Goal: Task Accomplishment & Management: Manage account settings

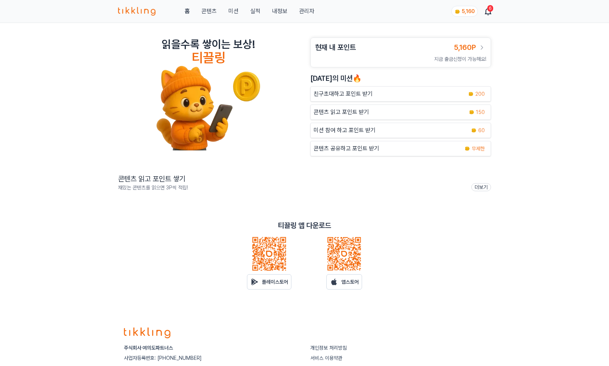
click at [519, 40] on div "읽을수록 쌓이는 보상! 티끌링 현재 내 포인트 5,160P 지금 출금신청이 가능해요! [DATE]의 미션🔥 친구초대하고 포인트 받기 200 콘…" at bounding box center [304, 169] width 609 height 293
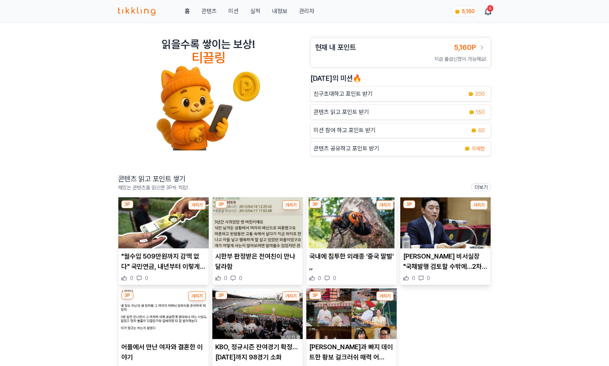
click at [308, 12] on link "관리자" at bounding box center [306, 11] width 15 height 9
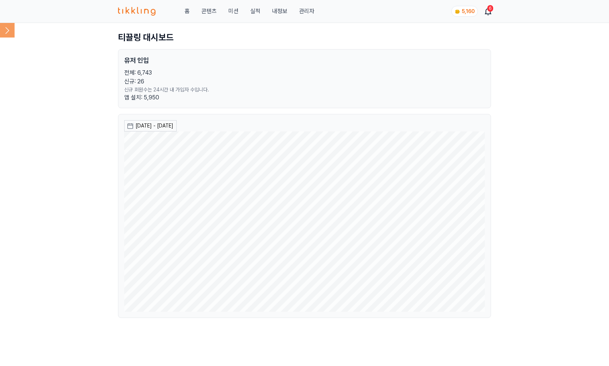
click at [8, 29] on icon at bounding box center [7, 30] width 15 height 15
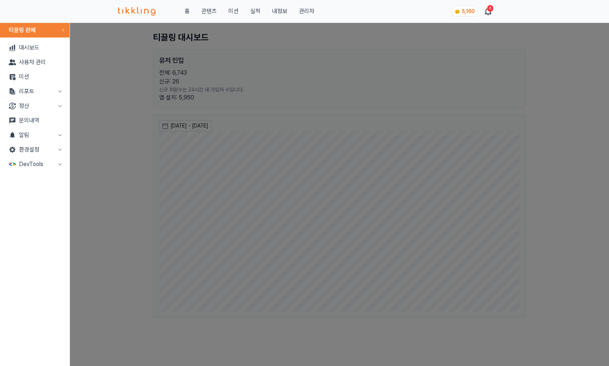
click at [54, 94] on button "리포트" at bounding box center [35, 91] width 64 height 15
drag, startPoint x: 39, startPoint y: 109, endPoint x: 52, endPoint y: 113, distance: 14.2
click at [39, 109] on link "매출" at bounding box center [35, 106] width 64 height 15
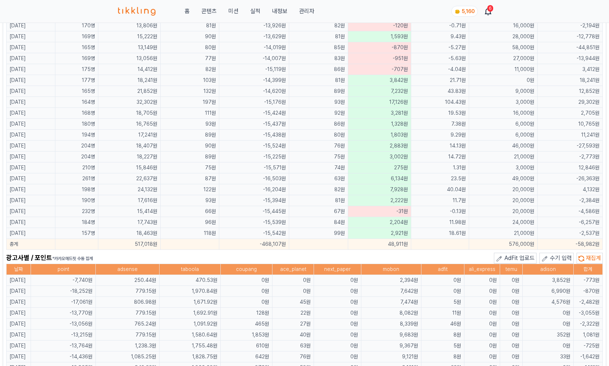
scroll to position [365, 0]
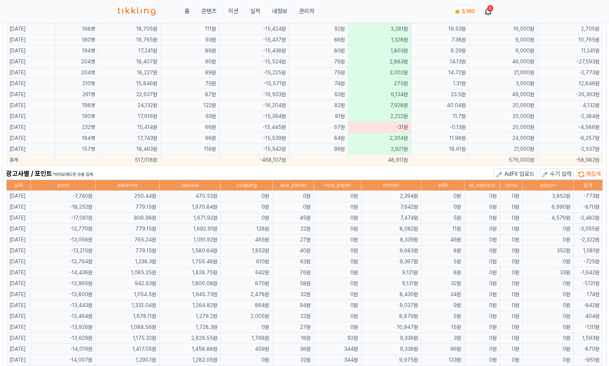
drag, startPoint x: 554, startPoint y: 205, endPoint x: 570, endPoint y: 207, distance: 16.2
click at [570, 207] on td "6,990원" at bounding box center [547, 207] width 51 height 11
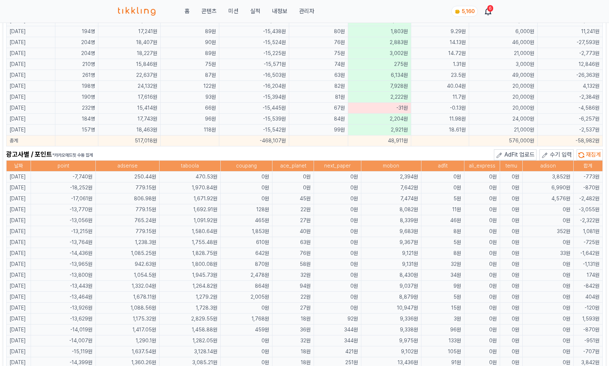
click at [539, 203] on td "4,576원" at bounding box center [547, 198] width 51 height 11
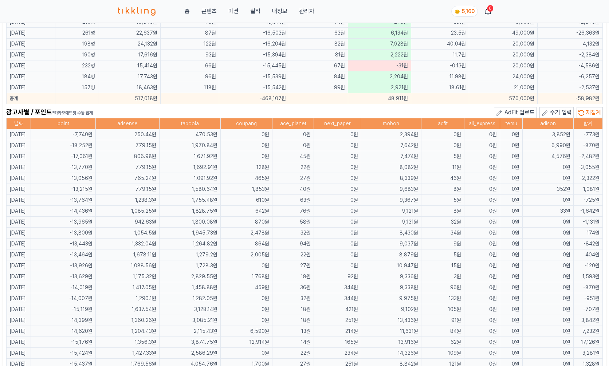
click at [539, 202] on td "0원" at bounding box center [547, 200] width 51 height 11
drag, startPoint x: 554, startPoint y: 146, endPoint x: 569, endPoint y: 147, distance: 15.7
click at [569, 147] on td "6,990원" at bounding box center [547, 145] width 51 height 11
drag, startPoint x: 569, startPoint y: 147, endPoint x: 551, endPoint y: 146, distance: 18.6
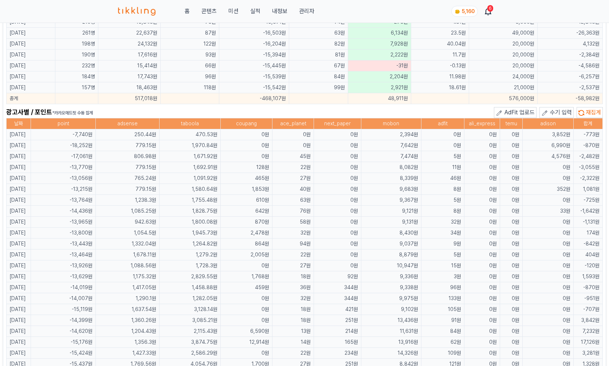
click at [551, 146] on td "6,990원" at bounding box center [547, 145] width 51 height 11
click at [555, 146] on td "6,990원" at bounding box center [547, 145] width 51 height 11
drag, startPoint x: 566, startPoint y: 146, endPoint x: 550, endPoint y: 146, distance: 16.0
click at [550, 146] on td "6,990원" at bounding box center [547, 145] width 51 height 11
copy td "6,990"
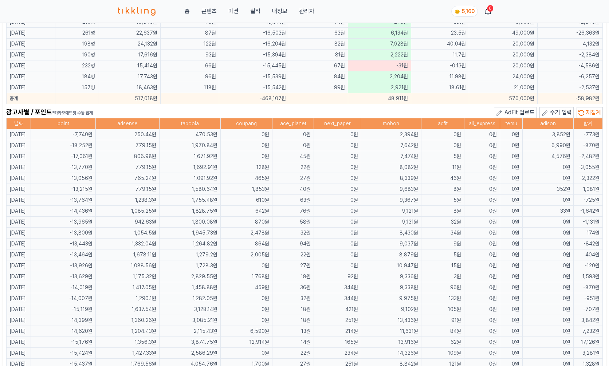
click at [211, 116] on div "광고사별 / 포인트 *카카오애드핏 수동 집계 AdFit 업로드 수기 입력 재집계" at bounding box center [304, 112] width 596 height 11
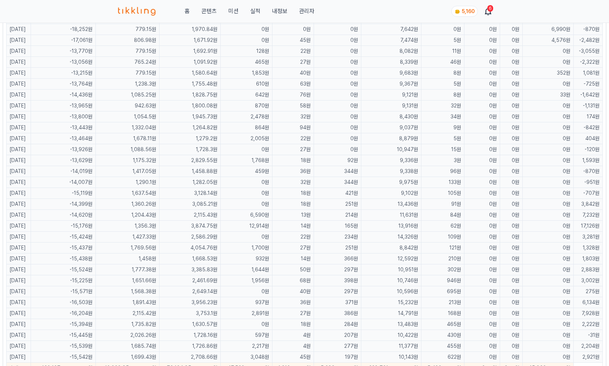
click at [272, 197] on td "0원" at bounding box center [247, 193] width 52 height 11
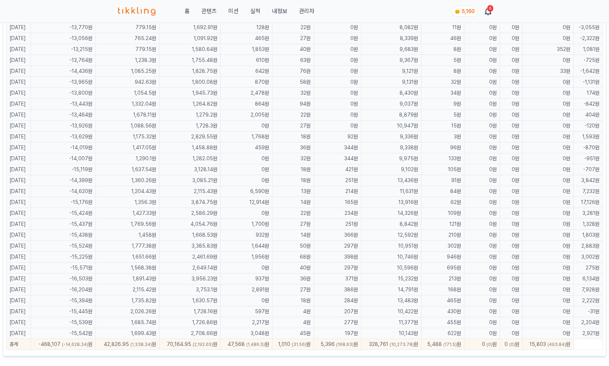
click at [268, 202] on td "12,914원" at bounding box center [247, 202] width 52 height 11
drag, startPoint x: 274, startPoint y: 333, endPoint x: 249, endPoint y: 332, distance: 25.2
click at [249, 332] on td "3,048원" at bounding box center [247, 333] width 52 height 11
drag, startPoint x: 131, startPoint y: 328, endPoint x: 20, endPoint y: 325, distance: 111.4
click at [131, 328] on td "1,699.43원" at bounding box center [127, 333] width 63 height 11
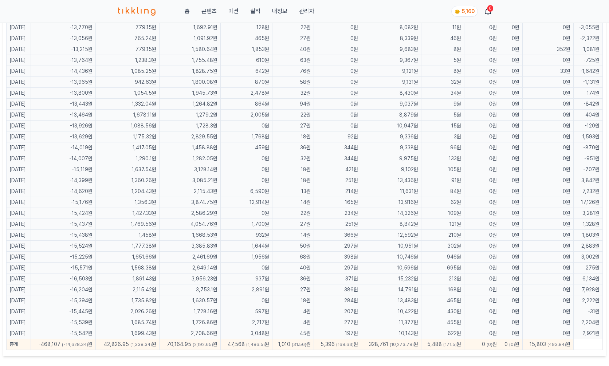
drag, startPoint x: 17, startPoint y: 333, endPoint x: 273, endPoint y: 337, distance: 255.5
click at [273, 337] on tr "[DATE] -15,542원 1,699.43원 2,708.66원 3,048원 45원 197원 10,143원 622원 0원 0원 0원 2,921원" at bounding box center [305, 333] width 596 height 11
click at [272, 335] on td "3,048원" at bounding box center [247, 333] width 52 height 11
click at [272, 334] on td "3,048원" at bounding box center [247, 333] width 52 height 11
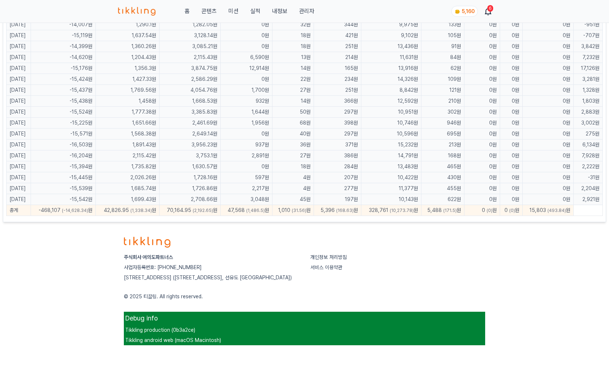
scroll to position [714, 0]
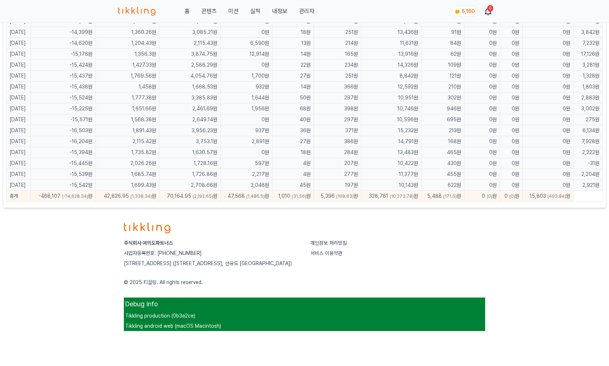
click at [192, 181] on td "2,708.66원" at bounding box center [190, 185] width 62 height 11
drag, startPoint x: 380, startPoint y: 173, endPoint x: 367, endPoint y: 169, distance: 13.9
click at [381, 172] on td "11,377원" at bounding box center [391, 174] width 60 height 11
click at [555, 234] on footer "주식회사 여의도파트너스 사업자등록번호: [PHONE_NUMBER] [STREET_ADDRESS] 개인정보 처리방침 서비스 이용약관 © 2025…" at bounding box center [304, 274] width 609 height 126
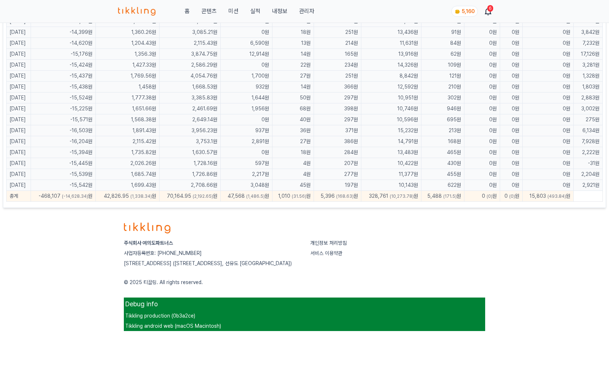
click at [328, 213] on div "주식회사 여의도파트너스 사업자등록번호: [PHONE_NUMBER] [STREET_ADDRESS] 개인정보 처리방침 서비스 이용약관 © 2025…" at bounding box center [304, 274] width 373 height 126
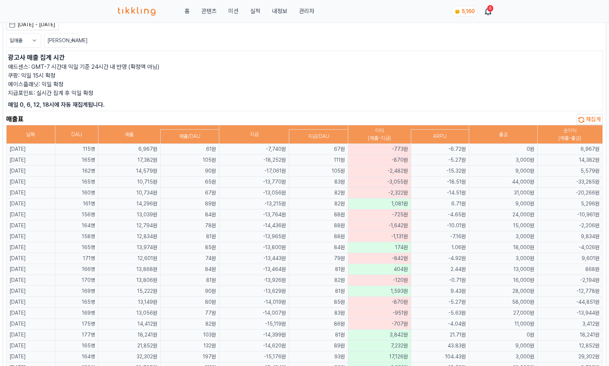
scroll to position [0, 0]
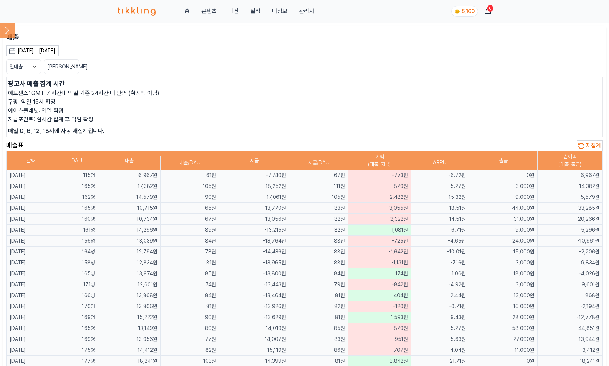
click at [452, 104] on p "쿠팡: 익일 15시 확정" at bounding box center [304, 102] width 593 height 9
click at [427, 245] on td "-4.65원" at bounding box center [440, 240] width 58 height 11
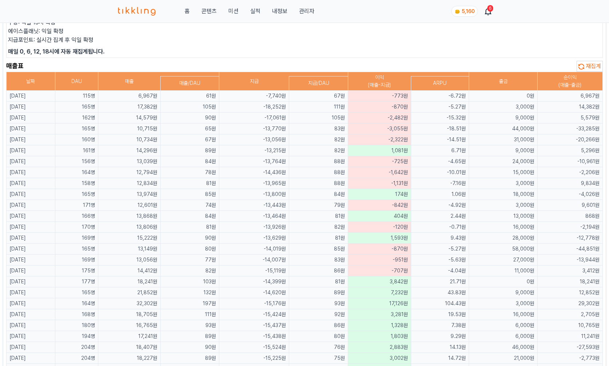
click at [435, 245] on td "-5.27원" at bounding box center [440, 248] width 58 height 11
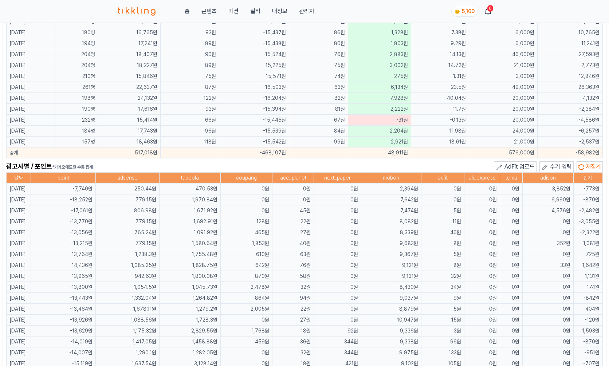
scroll to position [251, 0]
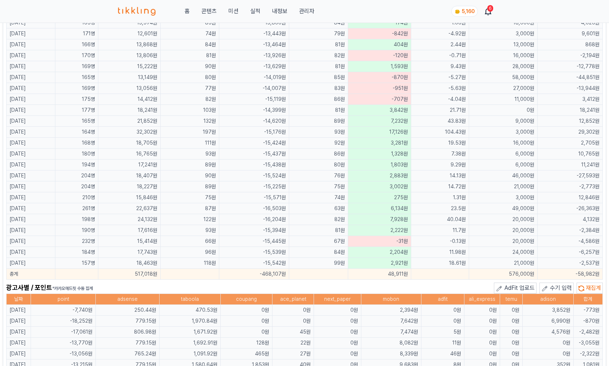
click at [459, 209] on td "23.5원" at bounding box center [440, 208] width 58 height 11
